Goal: Find specific page/section: Find specific page/section

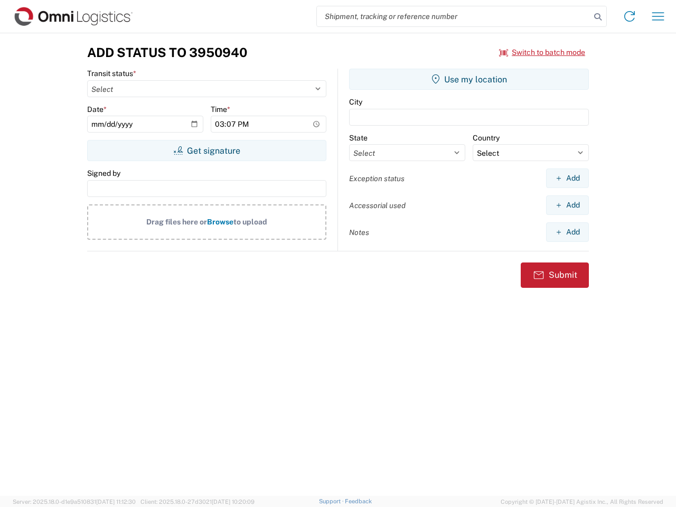
click at [454, 16] on input "search" at bounding box center [454, 16] width 274 height 20
click at [598, 17] on icon at bounding box center [598, 17] width 15 height 15
click at [630, 16] on icon at bounding box center [629, 16] width 17 height 17
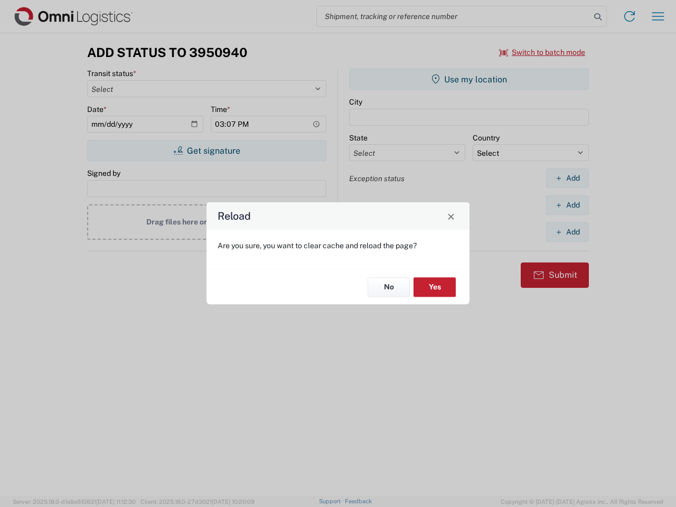
click at [543, 52] on div "Reload Are you sure, you want to clear cache and reload the page? No Yes" at bounding box center [338, 253] width 676 height 507
click at [207, 151] on div "Reload Are you sure, you want to clear cache and reload the page? No Yes" at bounding box center [338, 253] width 676 height 507
click at [469, 79] on div "Reload Are you sure, you want to clear cache and reload the page? No Yes" at bounding box center [338, 253] width 676 height 507
click at [567, 178] on div "Reload Are you sure, you want to clear cache and reload the page? No Yes" at bounding box center [338, 253] width 676 height 507
click at [567, 205] on div "Reload Are you sure, you want to clear cache and reload the page? No Yes" at bounding box center [338, 253] width 676 height 507
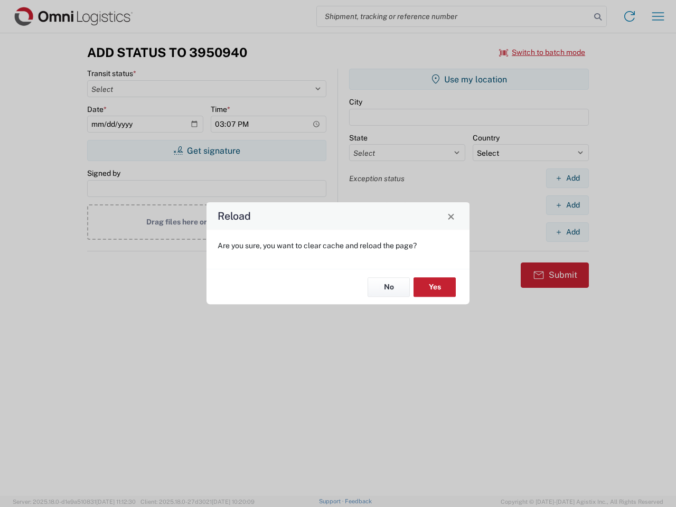
click at [567, 232] on div "Reload Are you sure, you want to clear cache and reload the page? No Yes" at bounding box center [338, 253] width 676 height 507
